Goal: Task Accomplishment & Management: Complete application form

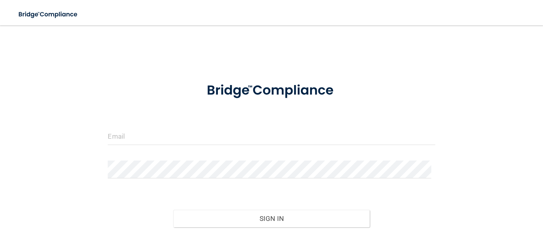
click at [331, 88] on img at bounding box center [272, 90] width 158 height 35
click at [226, 144] on input "email" at bounding box center [271, 136] width 327 height 18
type input "[EMAIL_ADDRESS][DOMAIN_NAME]"
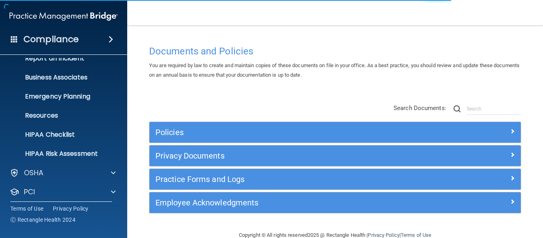
scroll to position [92, 0]
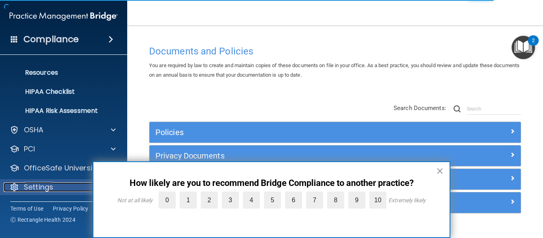
click at [50, 185] on p "Settings" at bounding box center [38, 188] width 29 height 10
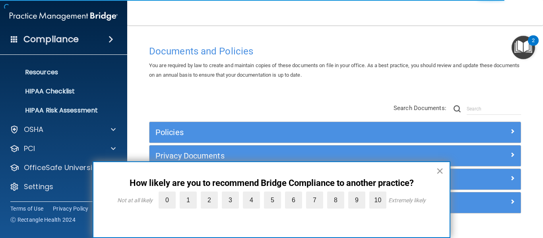
click at [440, 169] on button "×" at bounding box center [440, 171] width 8 height 13
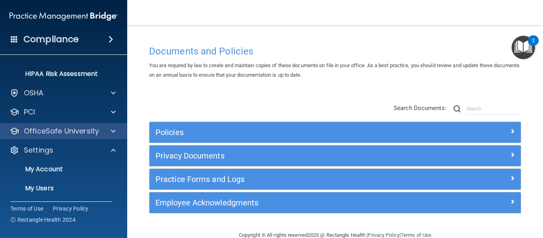
scroll to position [168, 0]
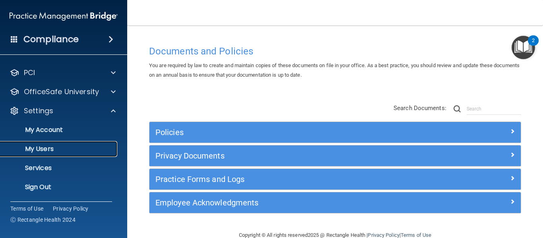
click at [68, 146] on p "My Users" at bounding box center [59, 149] width 109 height 8
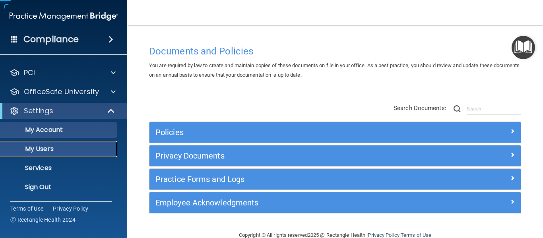
scroll to position [34, 0]
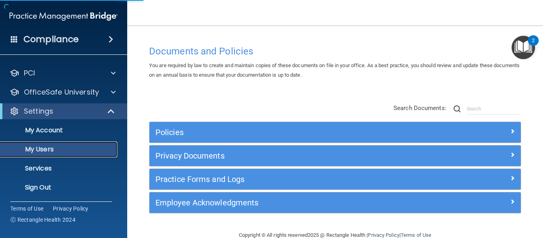
select select "20"
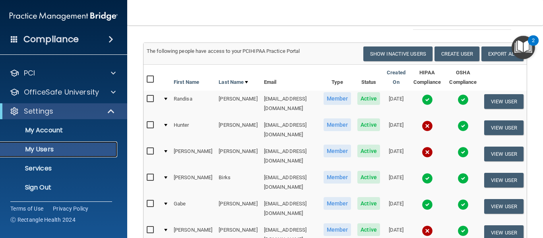
scroll to position [9, 0]
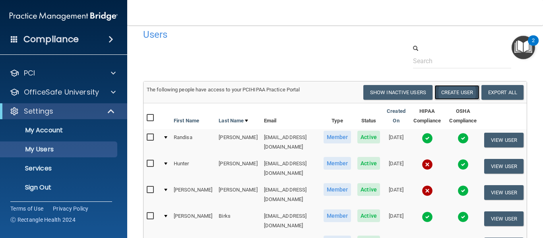
click at [480, 92] on button "Create User" at bounding box center [457, 92] width 45 height 15
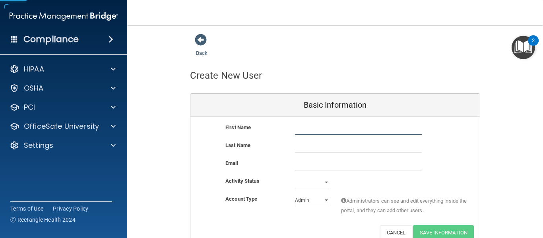
click at [333, 130] on input "text" at bounding box center [358, 129] width 127 height 12
type input "[PERSON_NAME]"
type input "Toppe"
click at [265, 154] on div "Last Name [PERSON_NAME]" at bounding box center [334, 150] width 289 height 18
click at [300, 163] on input "email" at bounding box center [358, 165] width 127 height 12
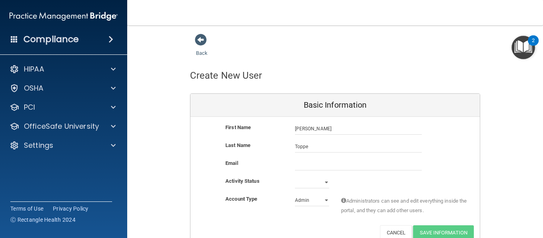
click at [258, 180] on div "Activity Status" at bounding box center [255, 182] width 70 height 10
click at [295, 186] on select "Active Inactive" at bounding box center [312, 183] width 34 height 12
select select "active"
click at [295, 177] on select "Active Inactive" at bounding box center [312, 183] width 34 height 12
click at [309, 200] on select "Admin Member" at bounding box center [312, 200] width 34 height 12
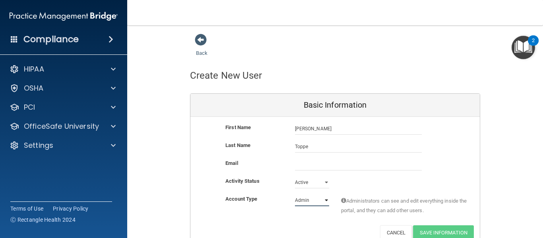
select select "practice_member"
click at [295, 194] on select "Admin Member" at bounding box center [312, 200] width 34 height 12
click at [309, 165] on input "email" at bounding box center [358, 165] width 127 height 12
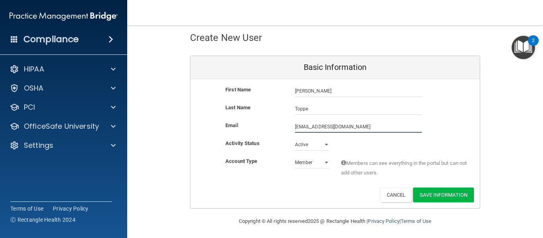
scroll to position [40, 0]
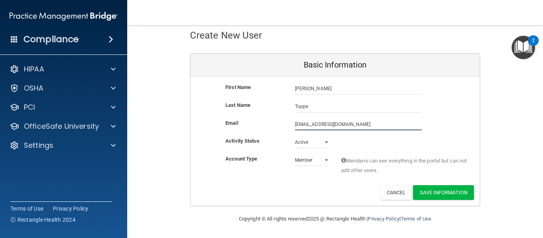
type input "[EMAIL_ADDRESS][DOMAIN_NAME]"
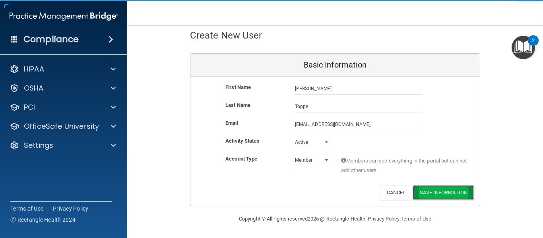
click at [422, 196] on button "Save Information" at bounding box center [443, 192] width 61 height 15
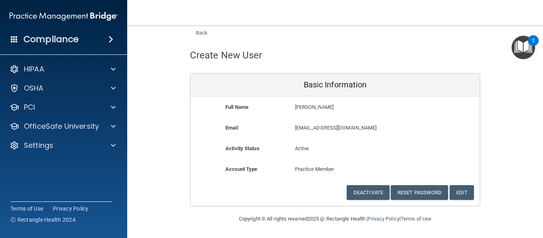
scroll to position [20, 0]
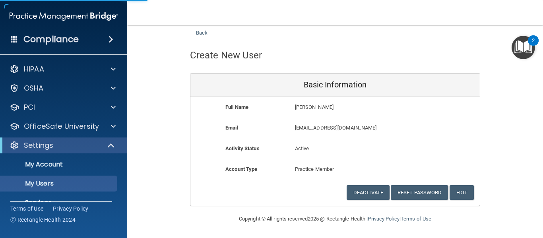
select select "20"
